Goal: Information Seeking & Learning: Find specific fact

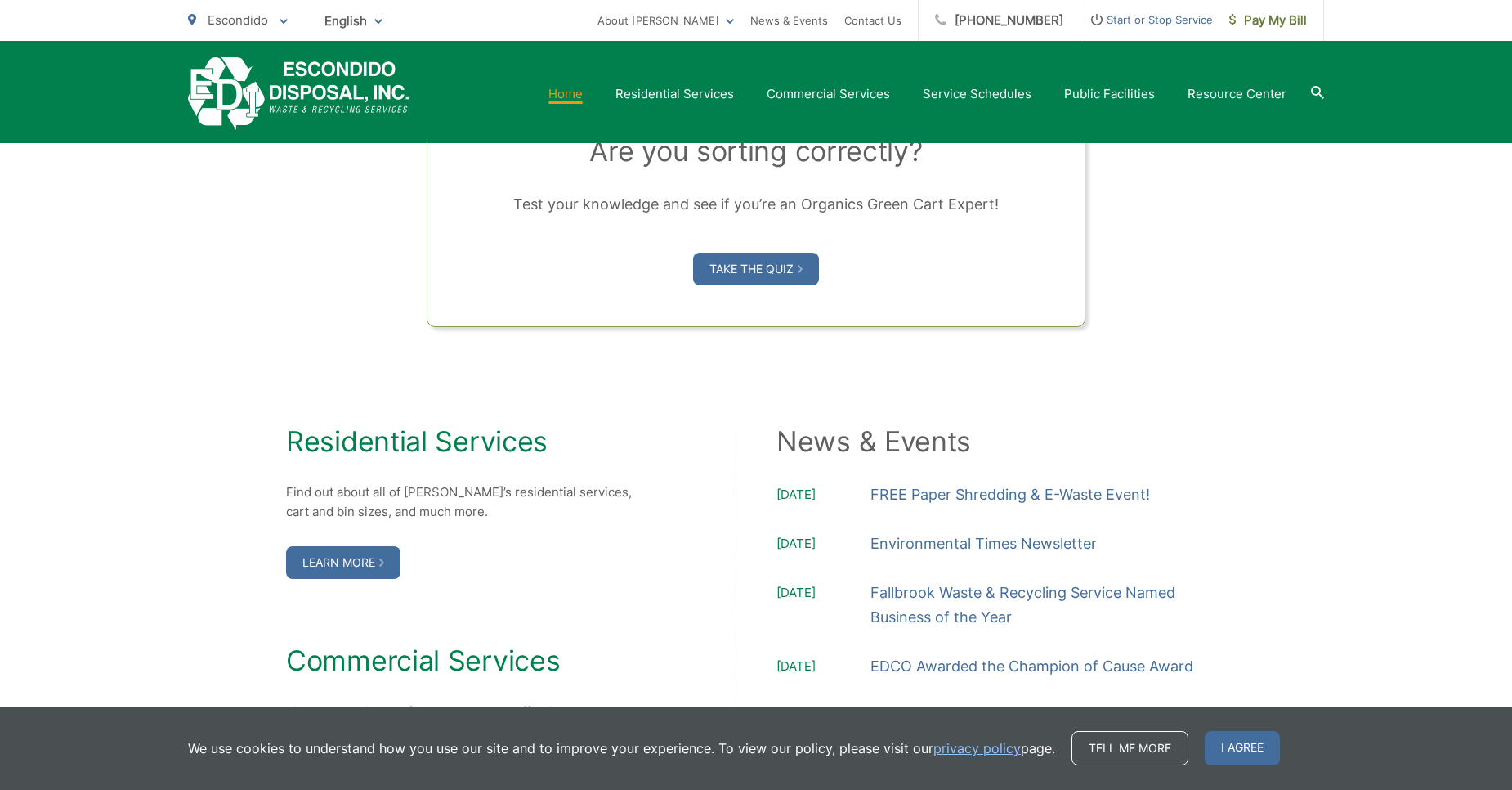
scroll to position [1472, 0]
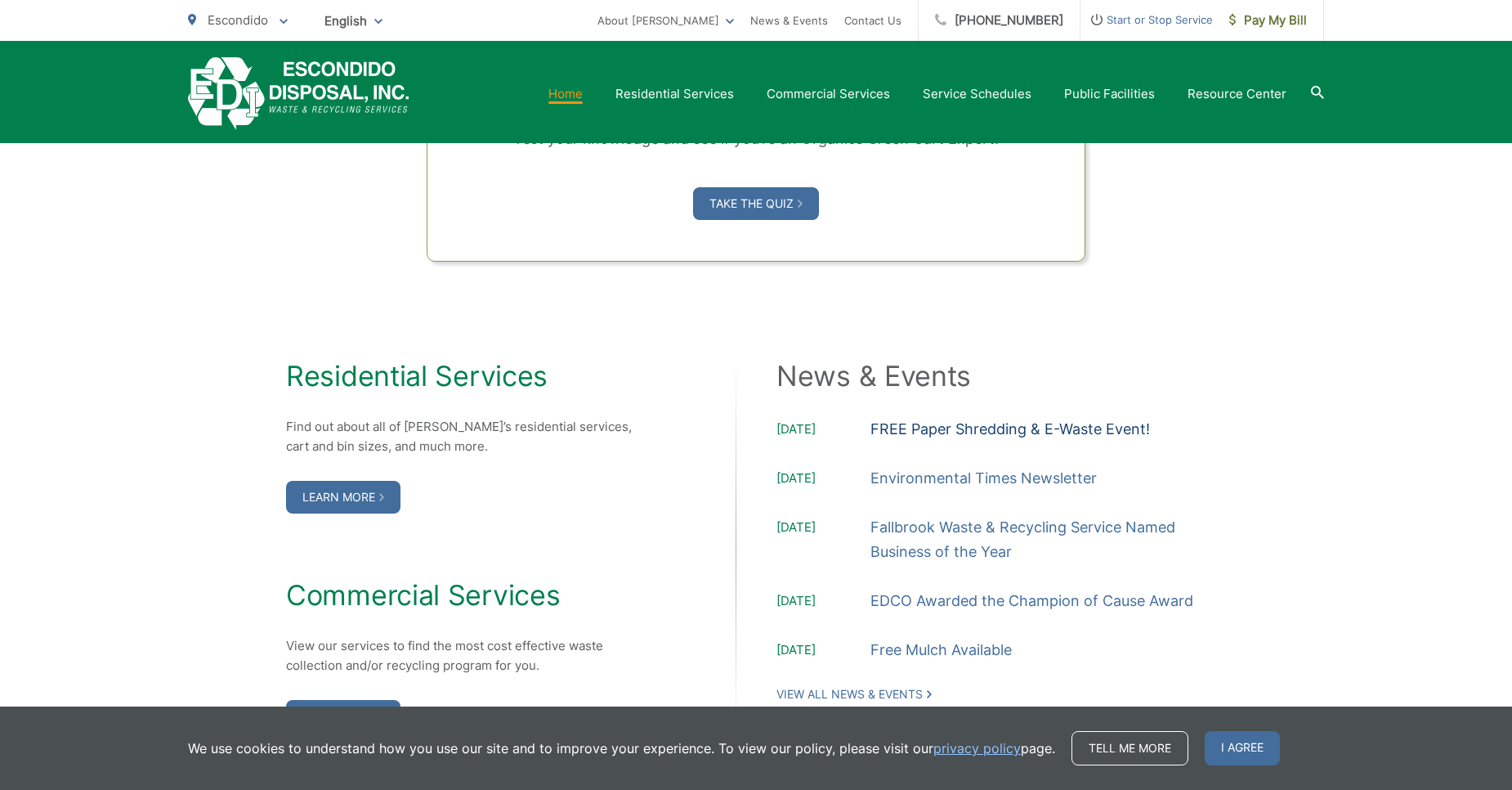
click at [1051, 423] on link "FREE Paper Shredding & E-Waste Event!" at bounding box center [1010, 429] width 279 height 24
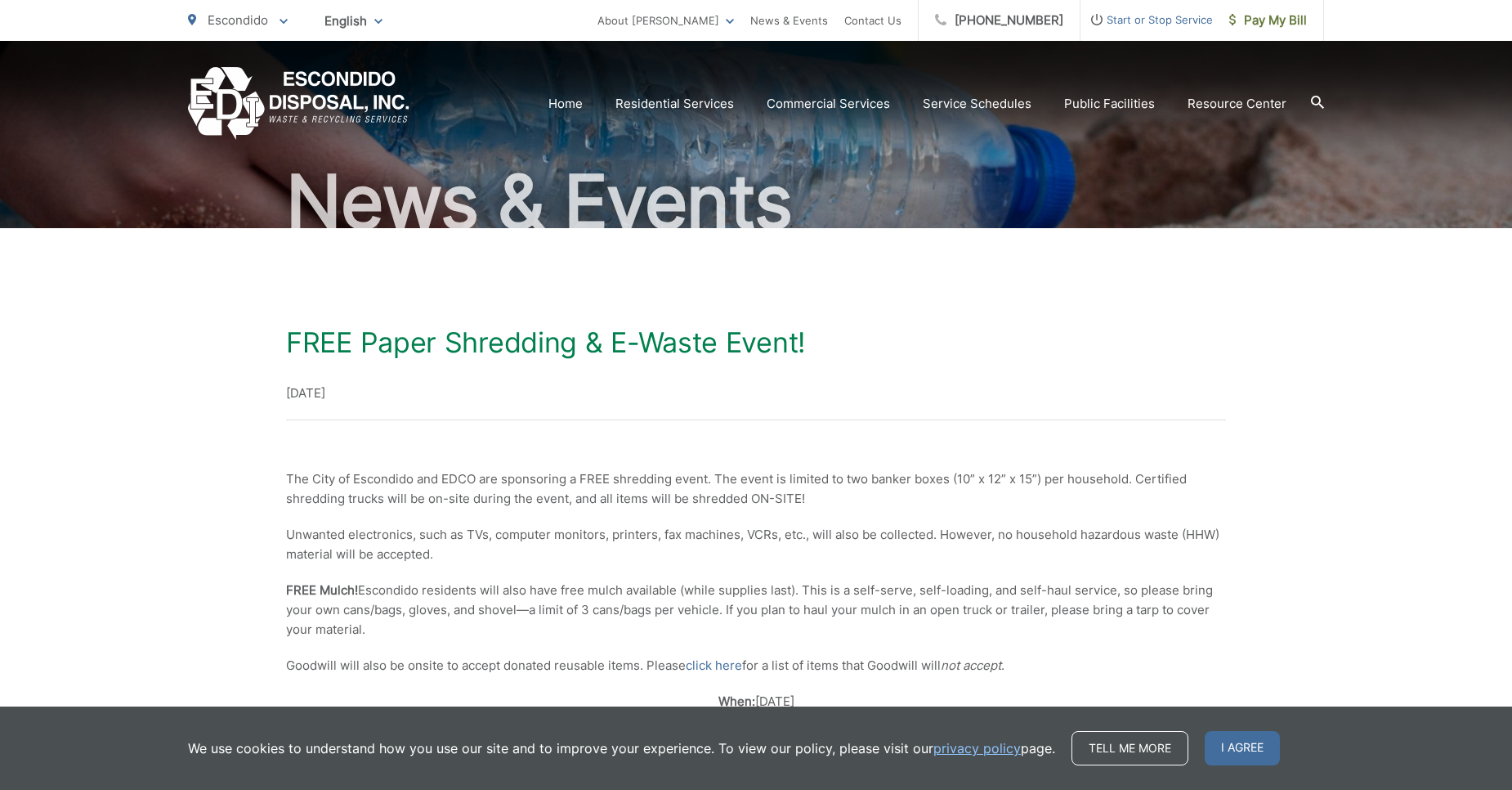
scroll to position [69, 0]
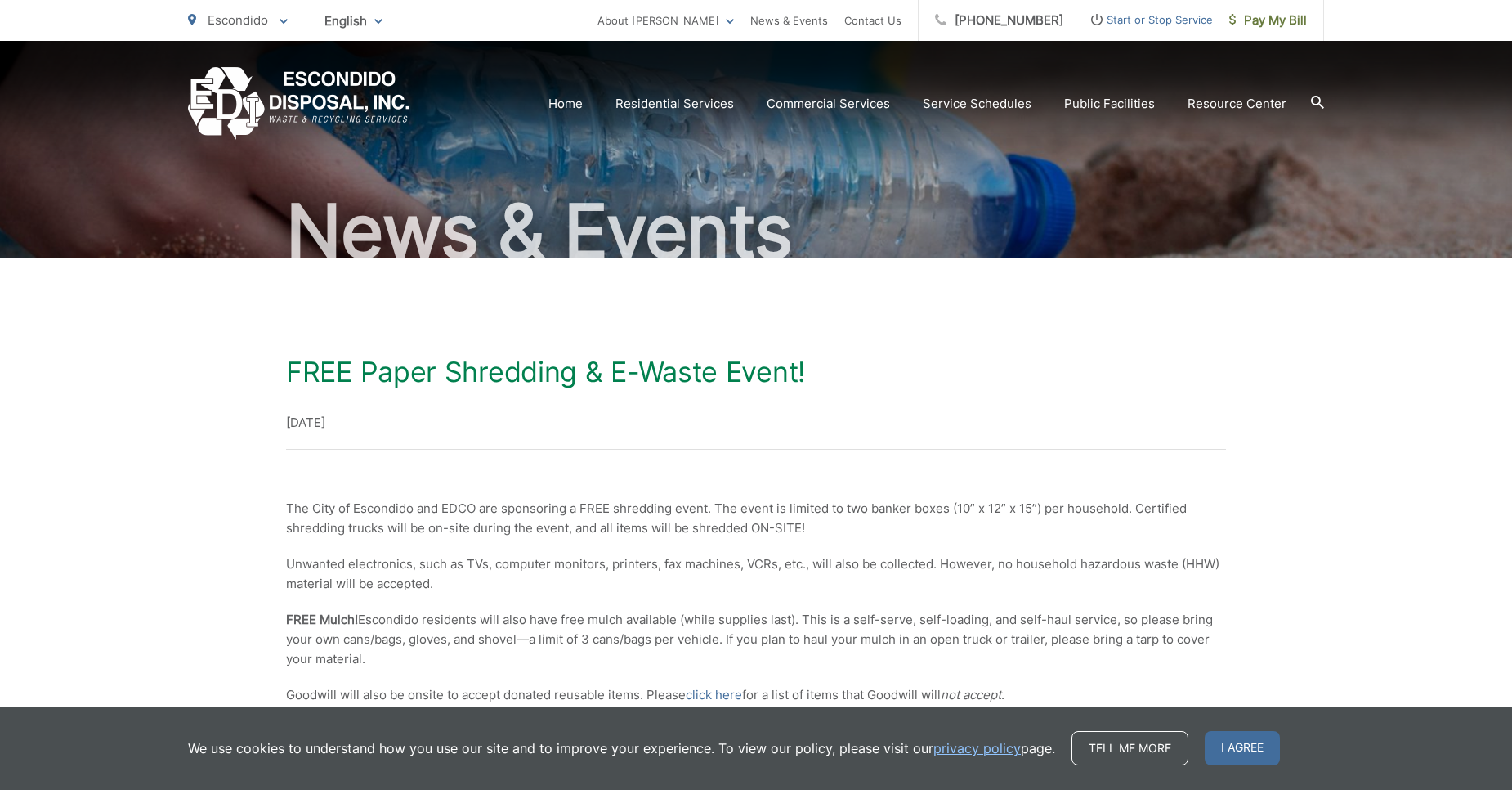
click at [1317, 104] on icon at bounding box center [1316, 100] width 13 height 13
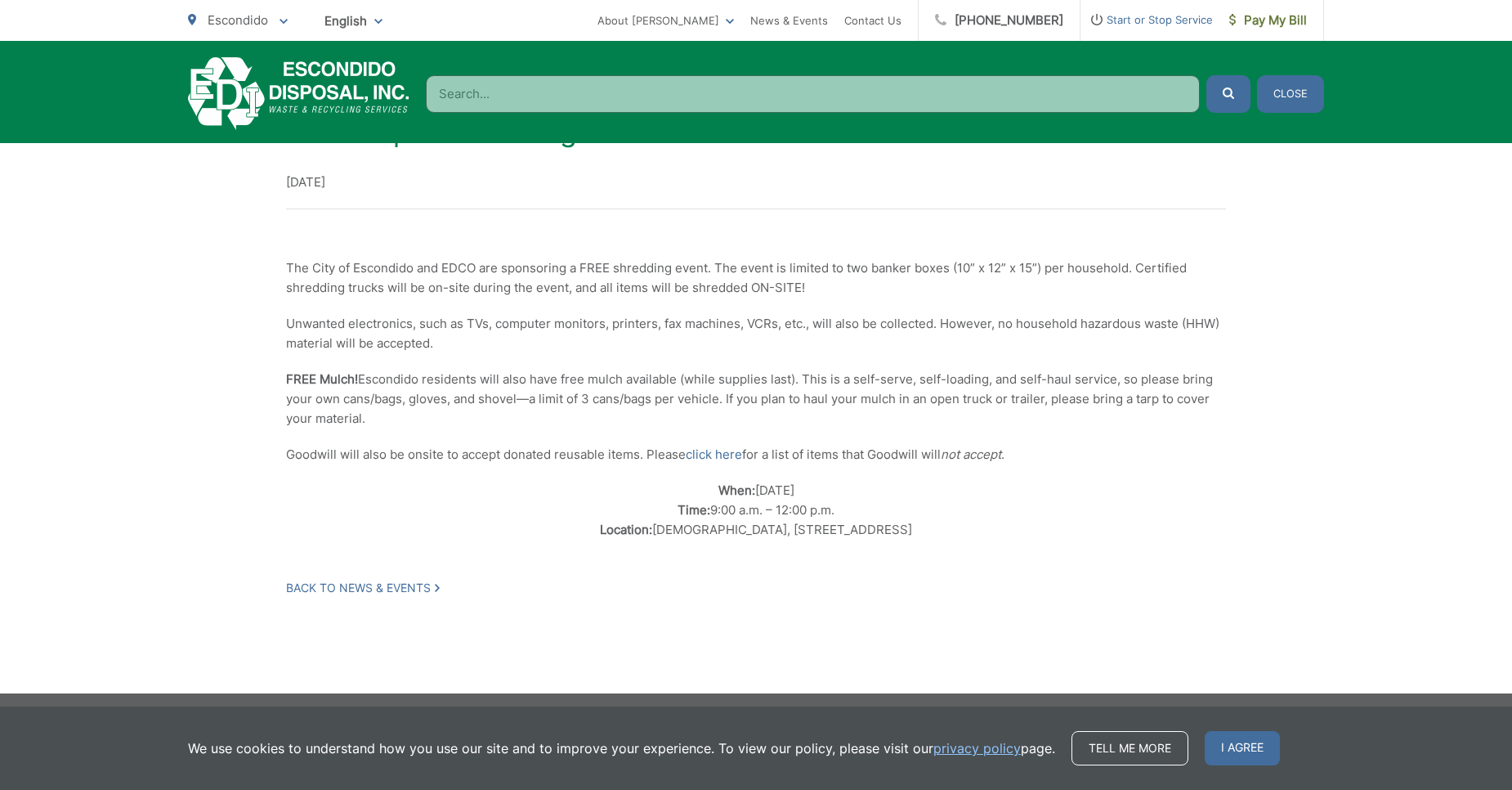
scroll to position [315, 0]
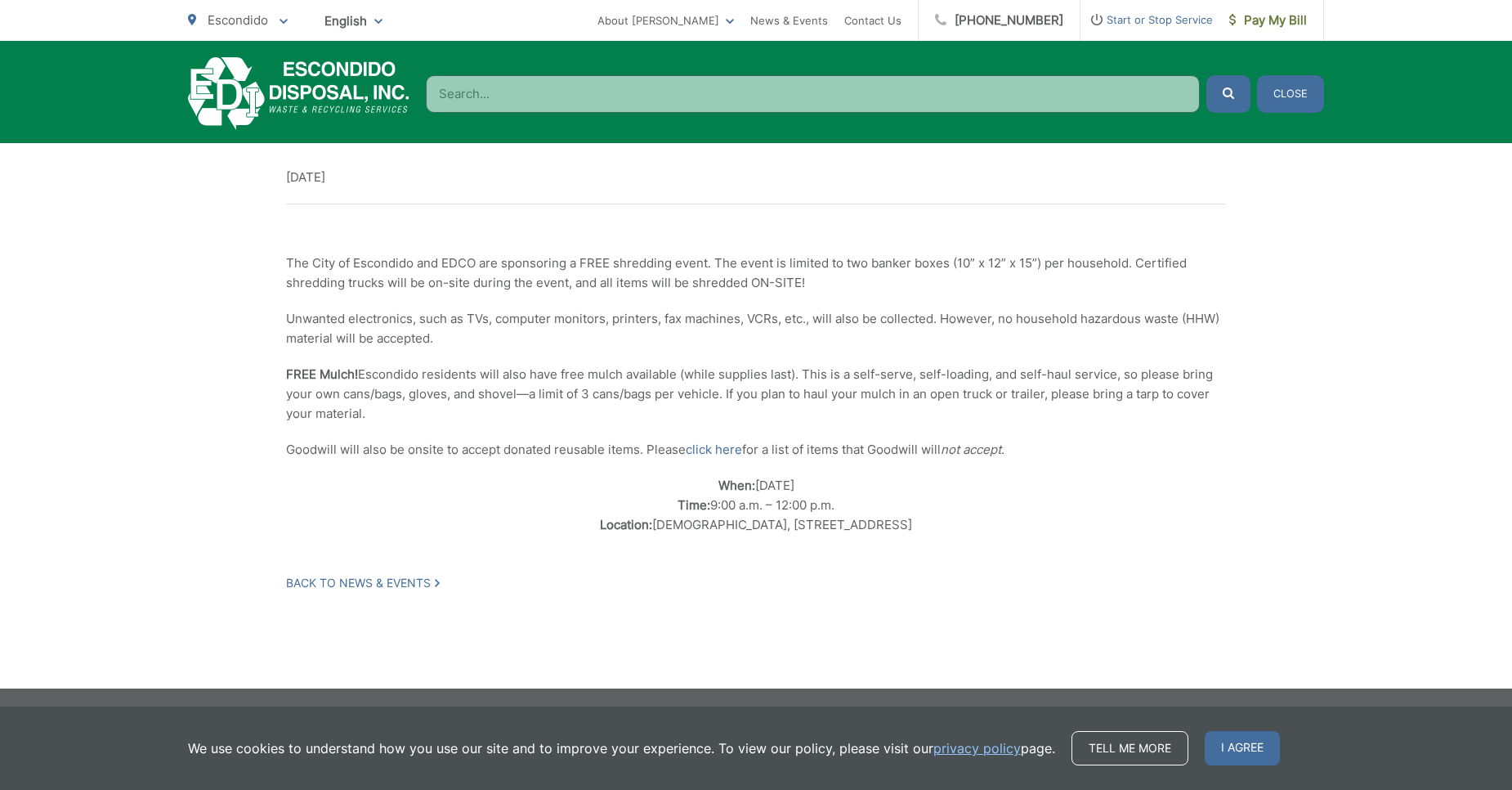
click at [753, 95] on input "Search" at bounding box center [812, 94] width 774 height 38
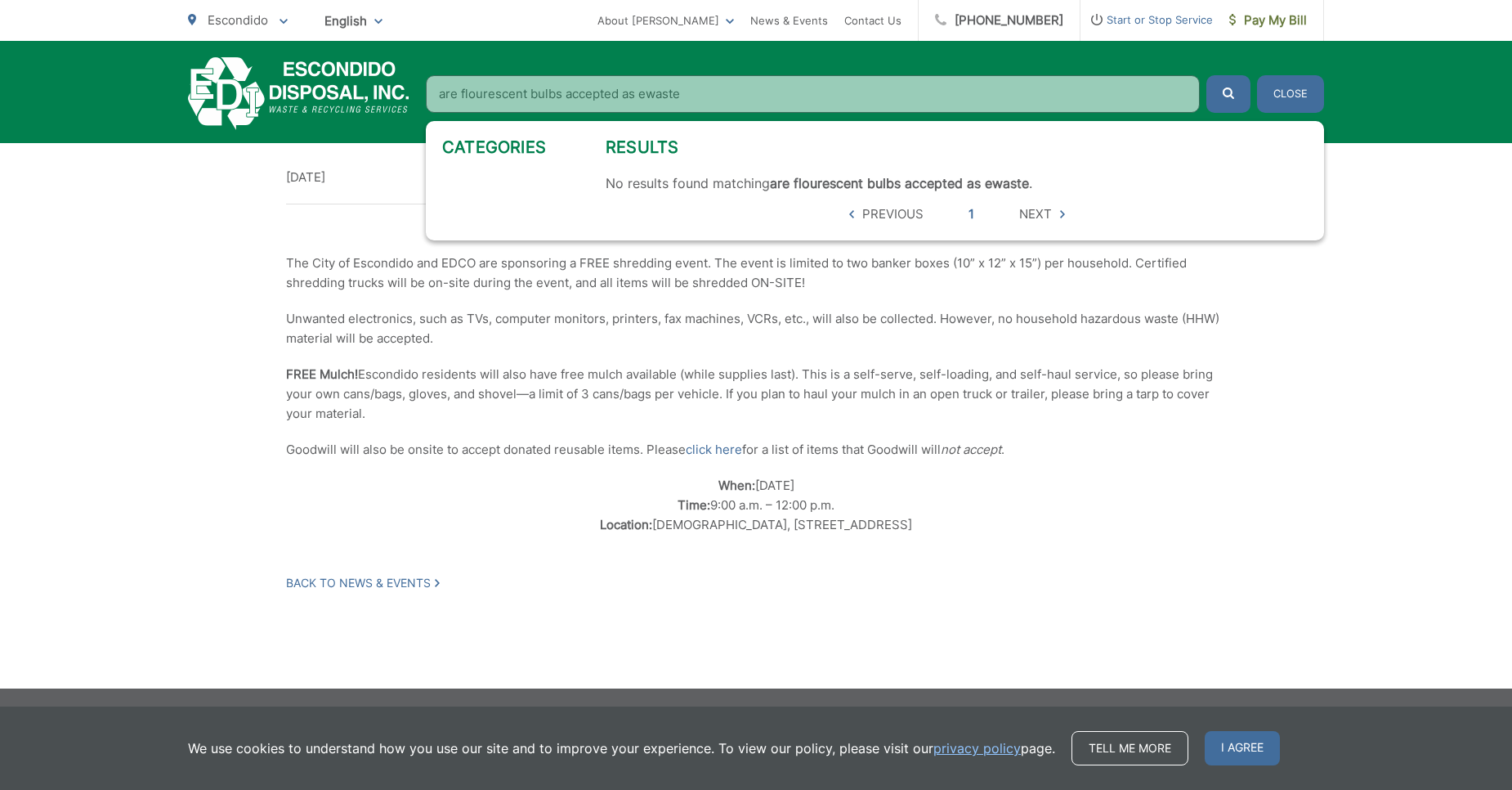
click at [1206, 75] on button "submit" at bounding box center [1228, 94] width 44 height 38
click at [1231, 89] on icon "submit" at bounding box center [1229, 94] width 12 height 12
drag, startPoint x: 692, startPoint y: 92, endPoint x: 562, endPoint y: 105, distance: 130.6
click at [562, 105] on input "are flourescent bulbs accepted as ewaste" at bounding box center [812, 94] width 774 height 38
drag, startPoint x: 461, startPoint y: 93, endPoint x: 404, endPoint y: 98, distance: 57.2
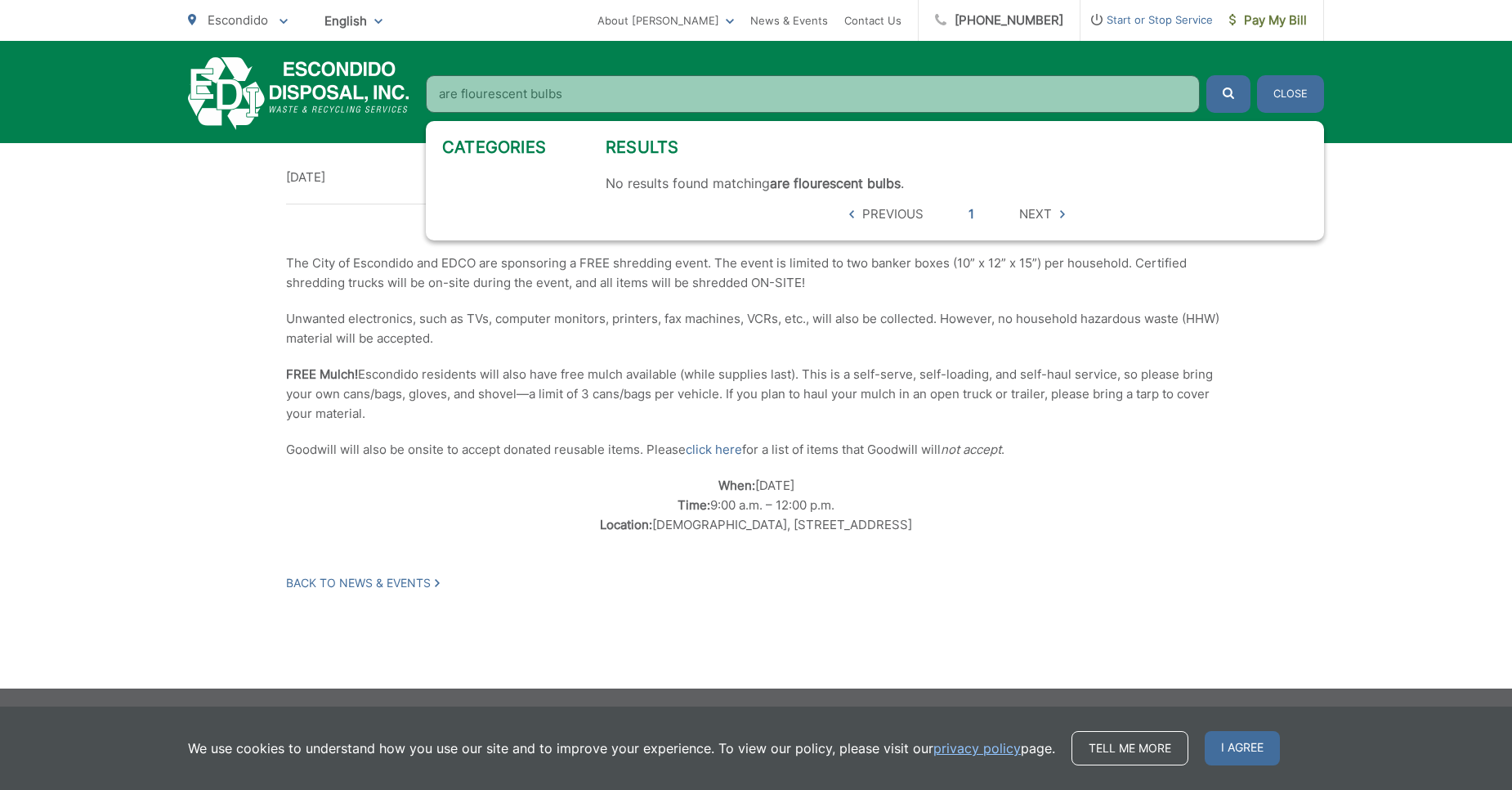
click at [404, 98] on div "Home Residential Services Curbside Pickup Recycling Organic Recycling Trash Hou…" at bounding box center [756, 94] width 1136 height 73
type input "flourescent bulbs"
click at [1229, 89] on icon "submit" at bounding box center [1229, 94] width 12 height 12
